Goal: Transaction & Acquisition: Book appointment/travel/reservation

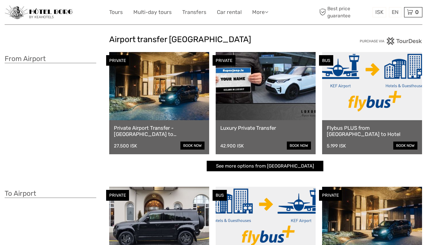
scroll to position [2, 0]
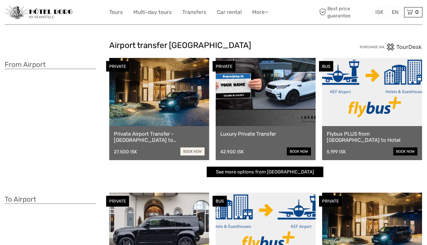
click at [192, 148] on link "book now" at bounding box center [192, 151] width 24 height 8
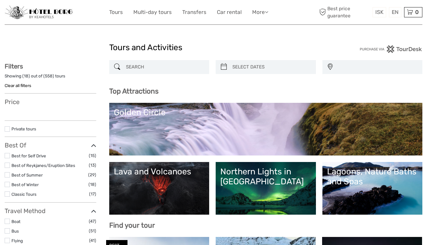
select select
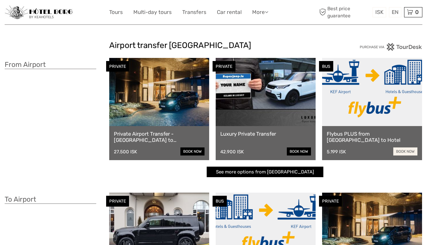
click at [405, 151] on link "book now" at bounding box center [405, 151] width 24 height 8
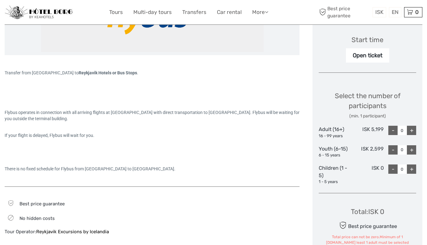
scroll to position [204, 0]
click at [412, 131] on div "+" at bounding box center [411, 129] width 9 height 9
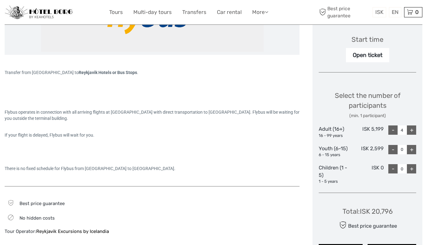
click at [412, 131] on div "+" at bounding box center [411, 129] width 9 height 9
type input "5"
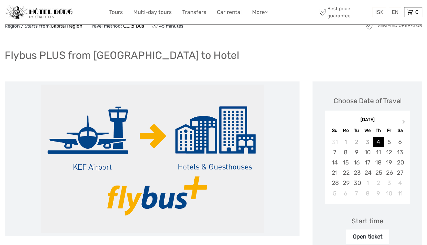
scroll to position [22, 0]
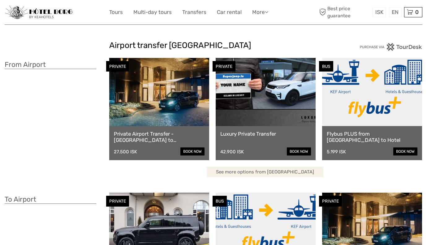
click at [259, 170] on link "See more options from [GEOGRAPHIC_DATA]" at bounding box center [265, 171] width 117 height 11
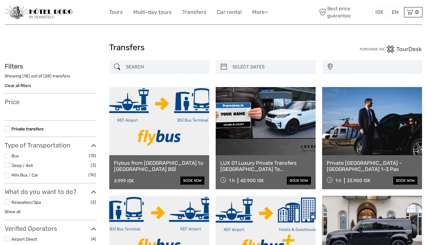
select select
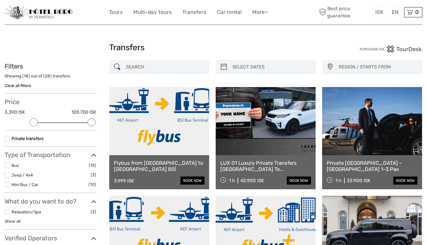
drag, startPoint x: 166, startPoint y: 136, endPoint x: 7, endPoint y: 138, distance: 159.6
click at [7, 138] on label at bounding box center [7, 138] width 5 height 5
click at [0, 0] on input "checkbox" at bounding box center [0, 0] width 0 height 0
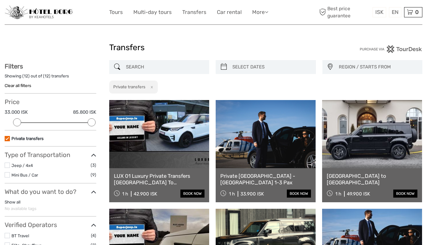
scroll to position [34, 0]
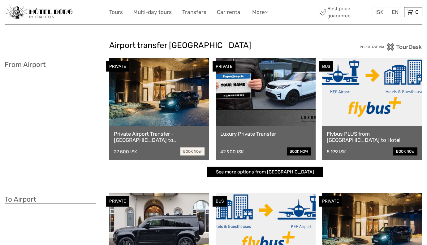
click at [192, 149] on link "book now" at bounding box center [192, 151] width 24 height 8
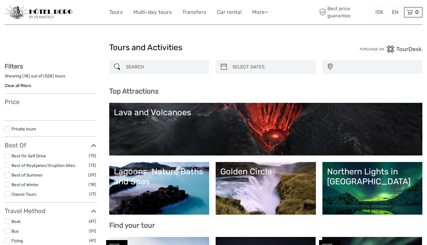
select select
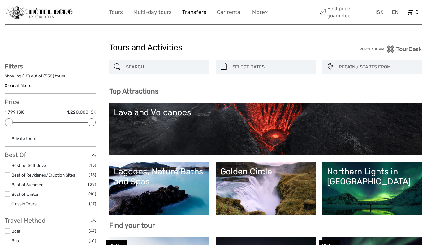
click at [194, 9] on link "Transfers" at bounding box center [194, 12] width 24 height 9
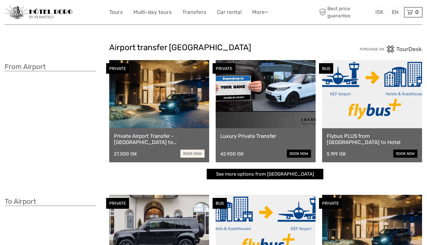
click at [194, 152] on link "book now" at bounding box center [192, 153] width 24 height 8
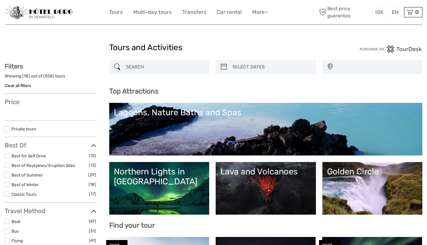
select select
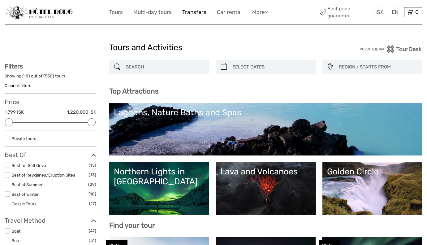
click at [196, 15] on link "Transfers" at bounding box center [194, 12] width 24 height 9
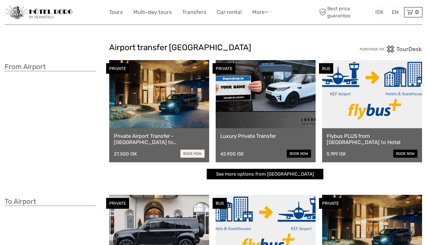
click at [183, 152] on link "book now" at bounding box center [192, 153] width 24 height 8
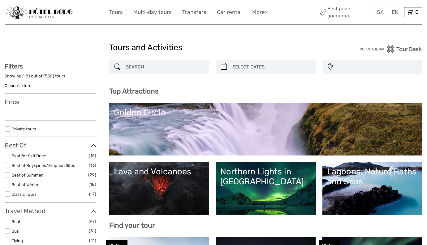
select select
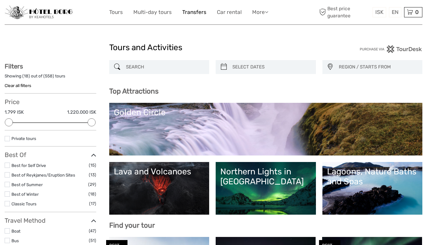
click at [201, 16] on link "Transfers" at bounding box center [194, 12] width 24 height 9
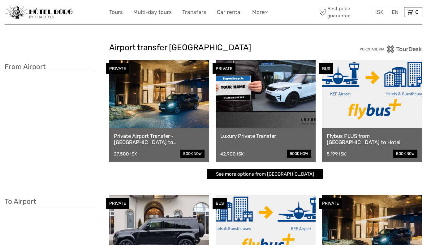
click at [53, 67] on h3 "From Airport" at bounding box center [51, 66] width 92 height 9
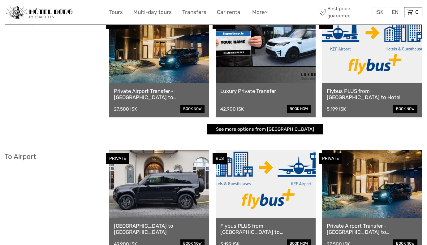
scroll to position [53, 0]
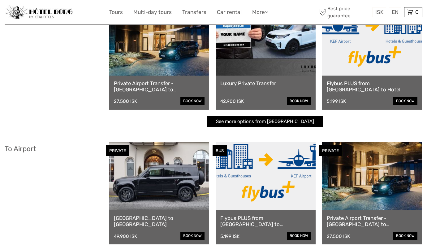
click at [139, 82] on link "Private Airport Transfer - [GEOGRAPHIC_DATA] to [GEOGRAPHIC_DATA]" at bounding box center [159, 86] width 91 height 13
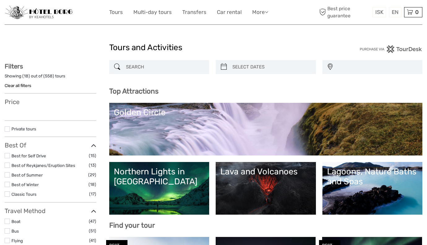
select select
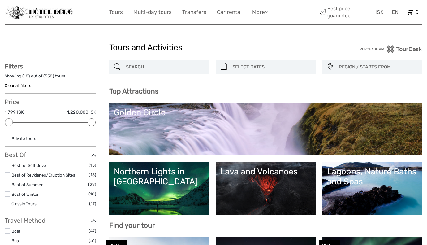
click at [155, 70] on input "search" at bounding box center [164, 67] width 83 height 11
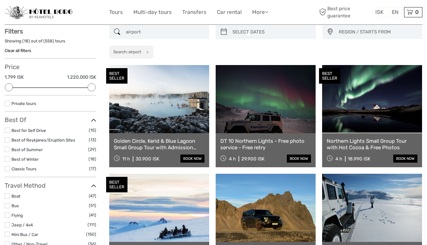
scroll to position [35, 0]
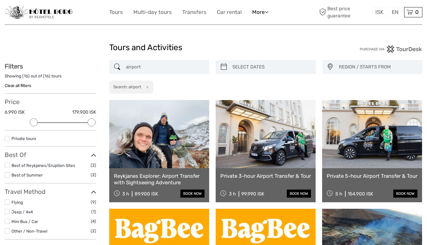
type input "airport"
click at [263, 11] on link "More" at bounding box center [260, 12] width 16 height 9
click at [197, 12] on link "Transfers" at bounding box center [194, 12] width 24 height 9
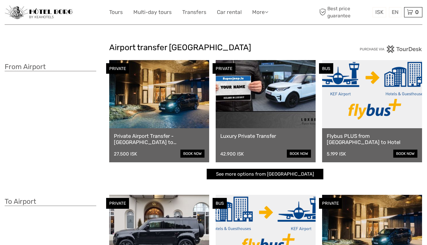
click at [70, 38] on div "Airport transfer [GEOGRAPHIC_DATA] From [GEOGRAPHIC_DATA] PRIVATE Private Airpo…" at bounding box center [213, 185] width 417 height 370
